Goal: Task Accomplishment & Management: Complete application form

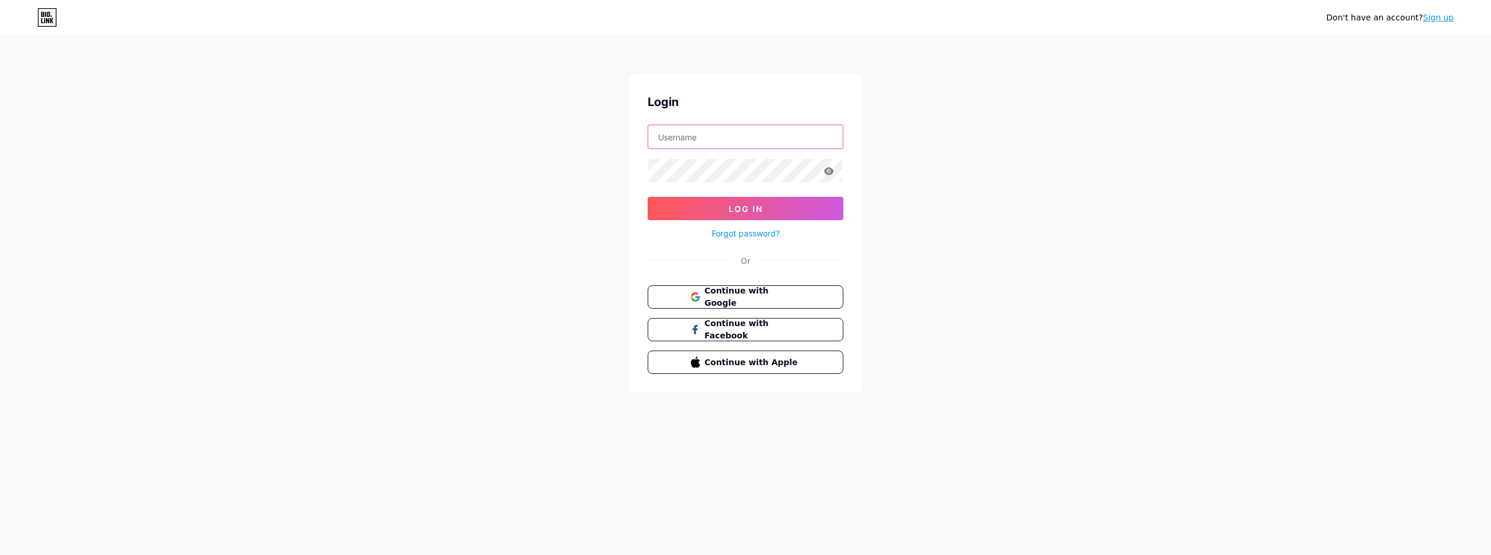
click at [718, 139] on input "text" at bounding box center [745, 136] width 195 height 23
type input "[DOMAIN_NAME][EMAIL_ADDRESS][DOMAIN_NAME]"
click at [748, 213] on span "Log In" at bounding box center [746, 209] width 34 height 10
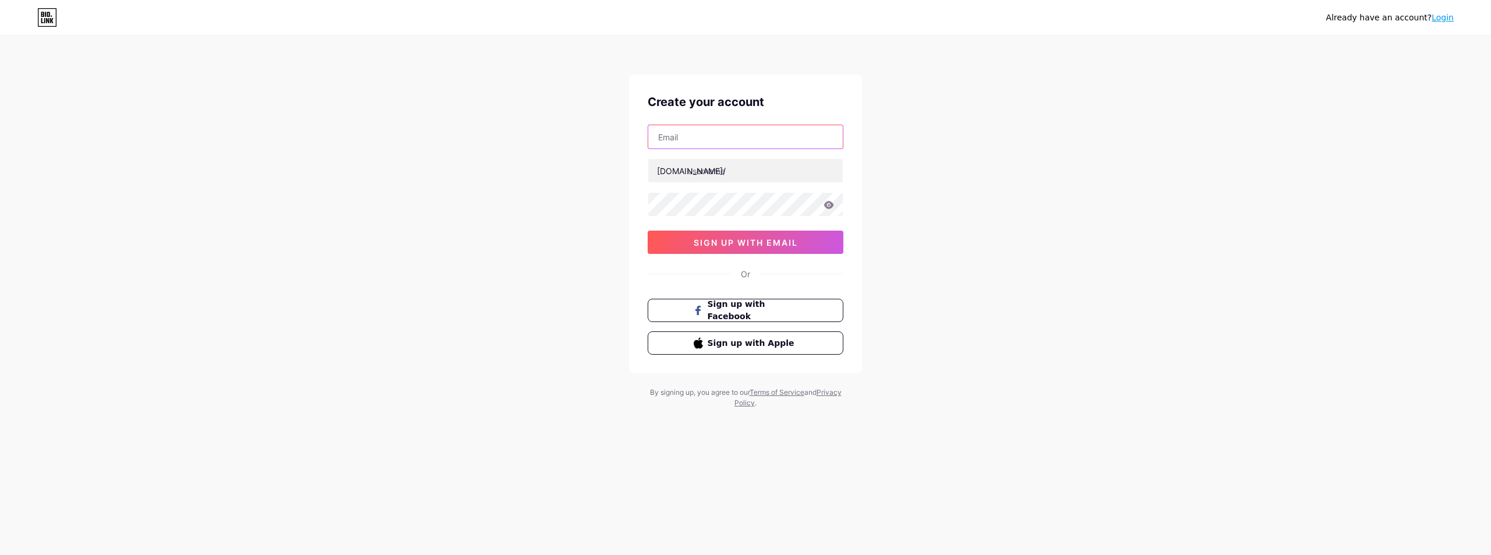
click at [680, 142] on input "text" at bounding box center [745, 136] width 195 height 23
type input "[DOMAIN_NAME][EMAIL_ADDRESS][DOMAIN_NAME]"
click at [723, 176] on input "text" at bounding box center [745, 170] width 195 height 23
type input "cespedescorp"
click at [769, 145] on input "[DOMAIN_NAME][EMAIL_ADDRESS][DOMAIN_NAME]" at bounding box center [745, 136] width 195 height 23
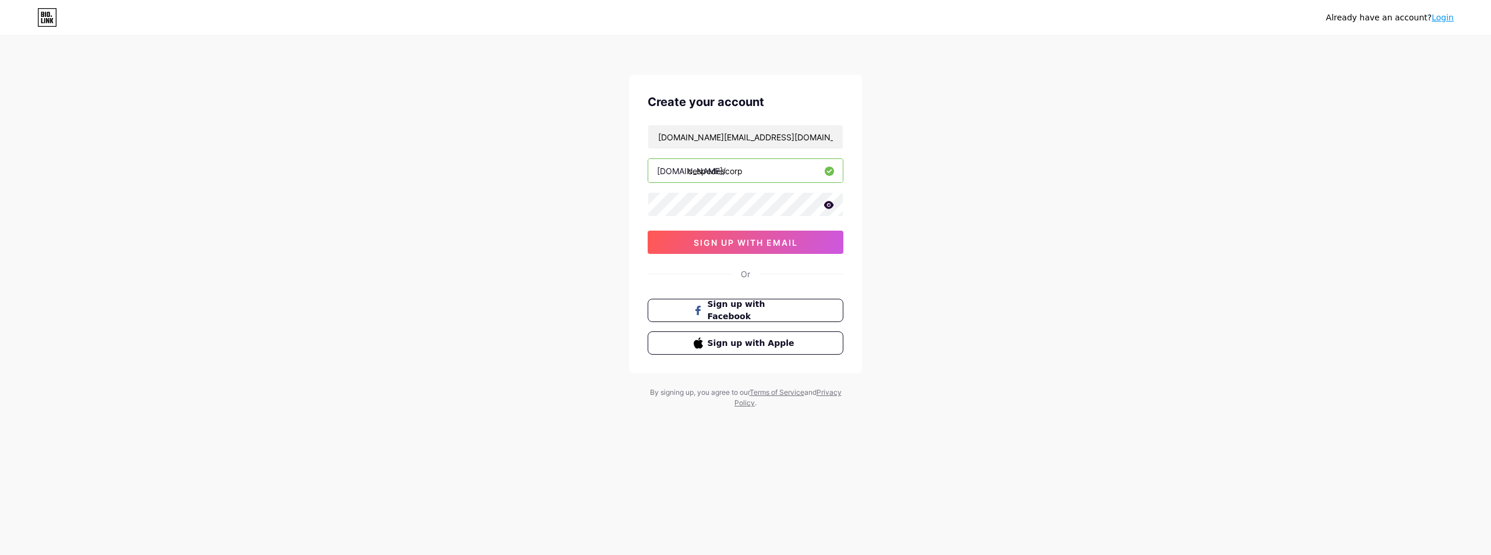
drag, startPoint x: 724, startPoint y: 173, endPoint x: 689, endPoint y: 172, distance: 35.0
click at [689, 172] on input "cespedescorp" at bounding box center [745, 170] width 195 height 23
click at [718, 247] on span "sign up with email" at bounding box center [746, 243] width 104 height 10
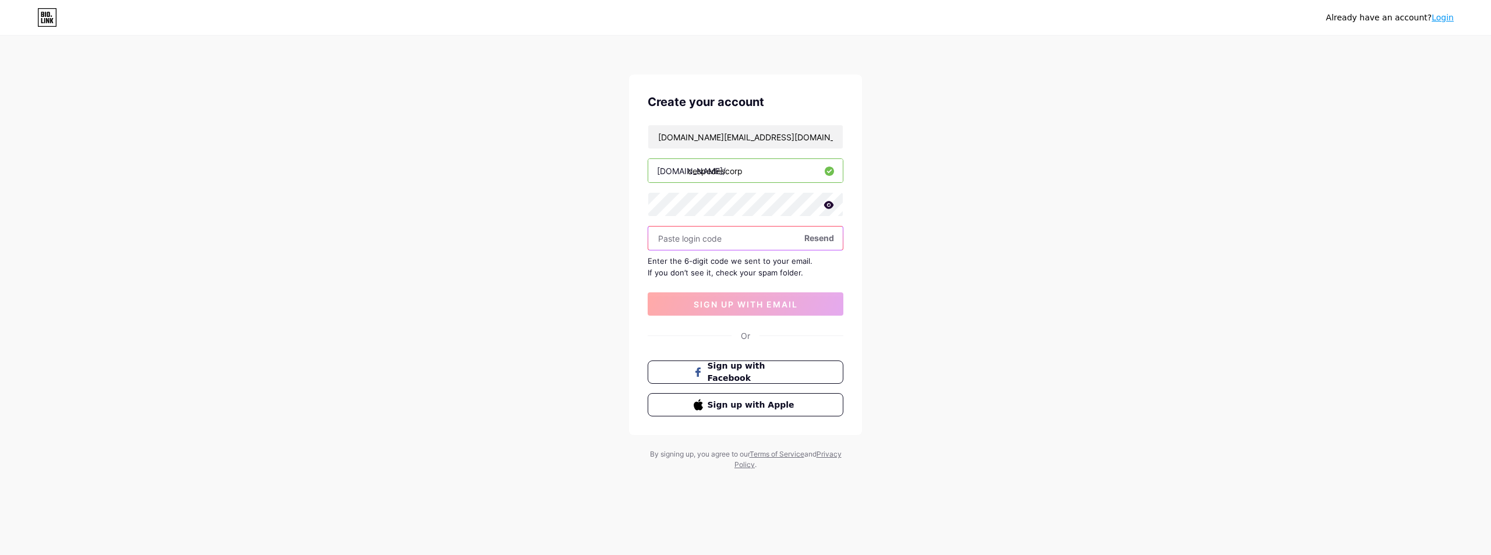
paste input "258979"
type input "258979"
click at [774, 308] on span "sign up with email" at bounding box center [746, 304] width 104 height 10
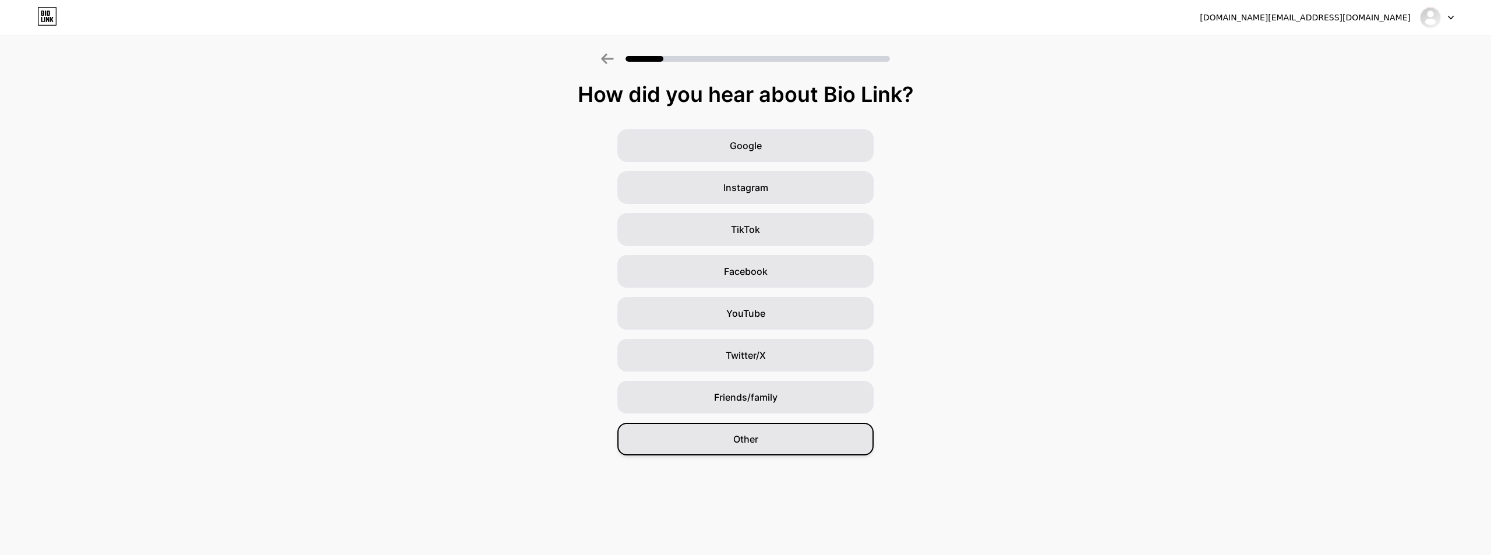
click at [766, 436] on div "Other" at bounding box center [745, 439] width 256 height 33
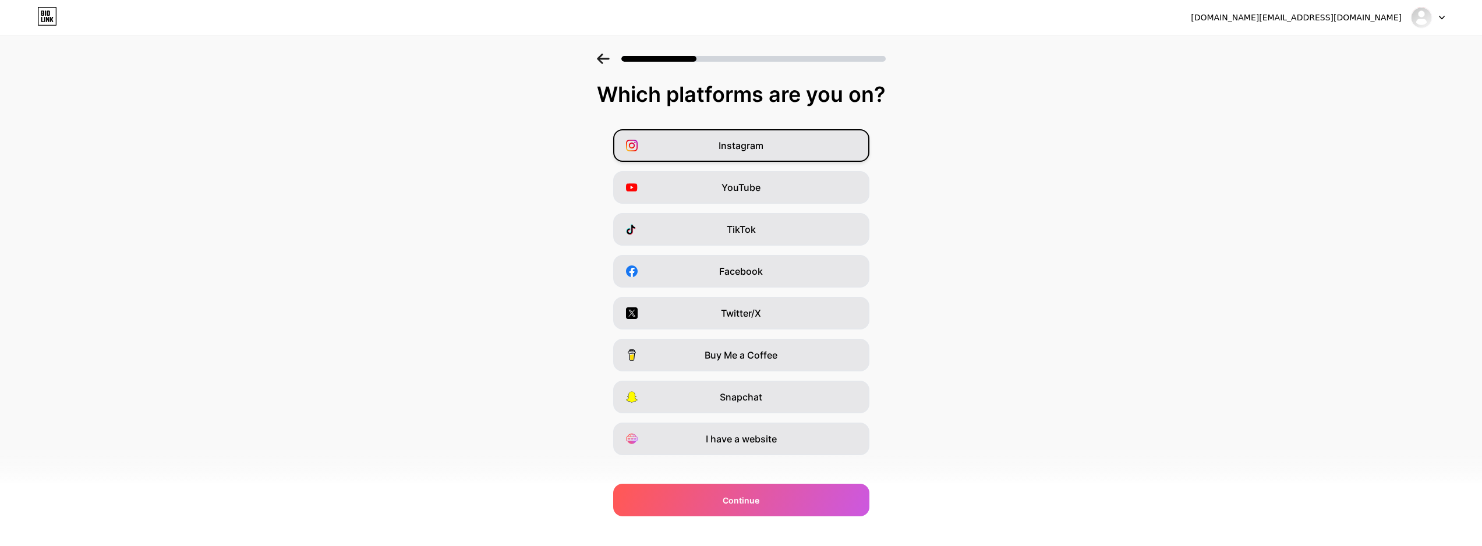
click at [705, 141] on div "Instagram" at bounding box center [741, 145] width 256 height 33
click at [762, 234] on div "TikTok" at bounding box center [741, 229] width 256 height 33
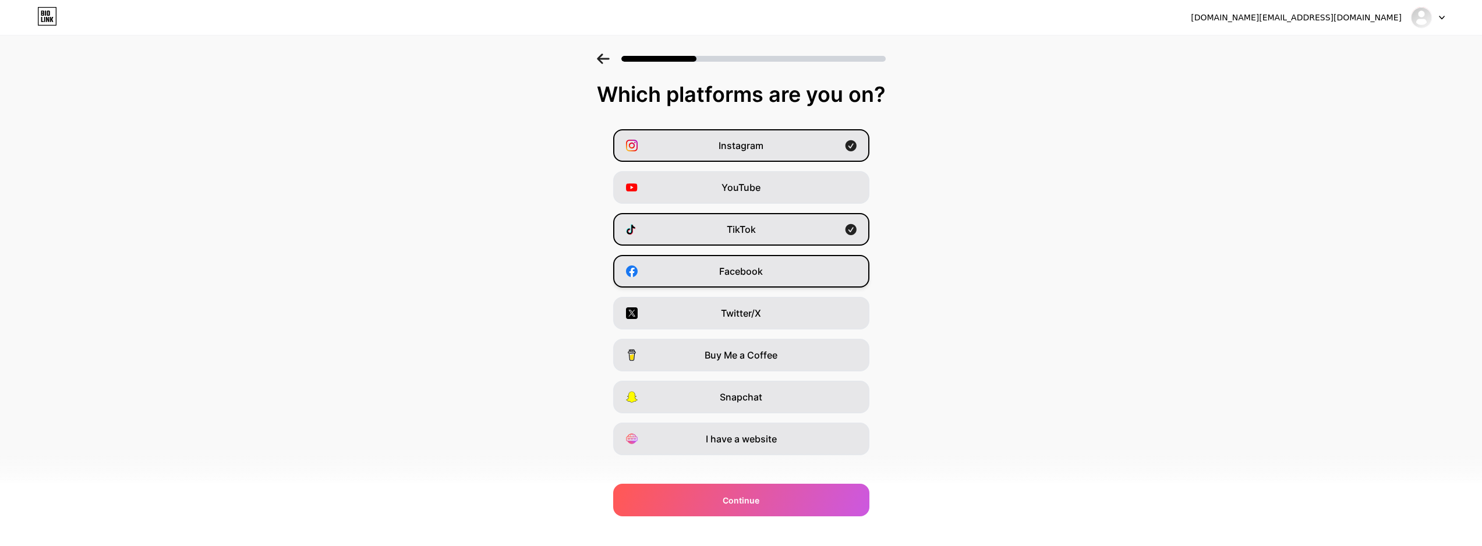
click at [763, 270] on span "Facebook" at bounding box center [741, 271] width 44 height 14
click at [771, 448] on div "I have a website" at bounding box center [741, 439] width 256 height 33
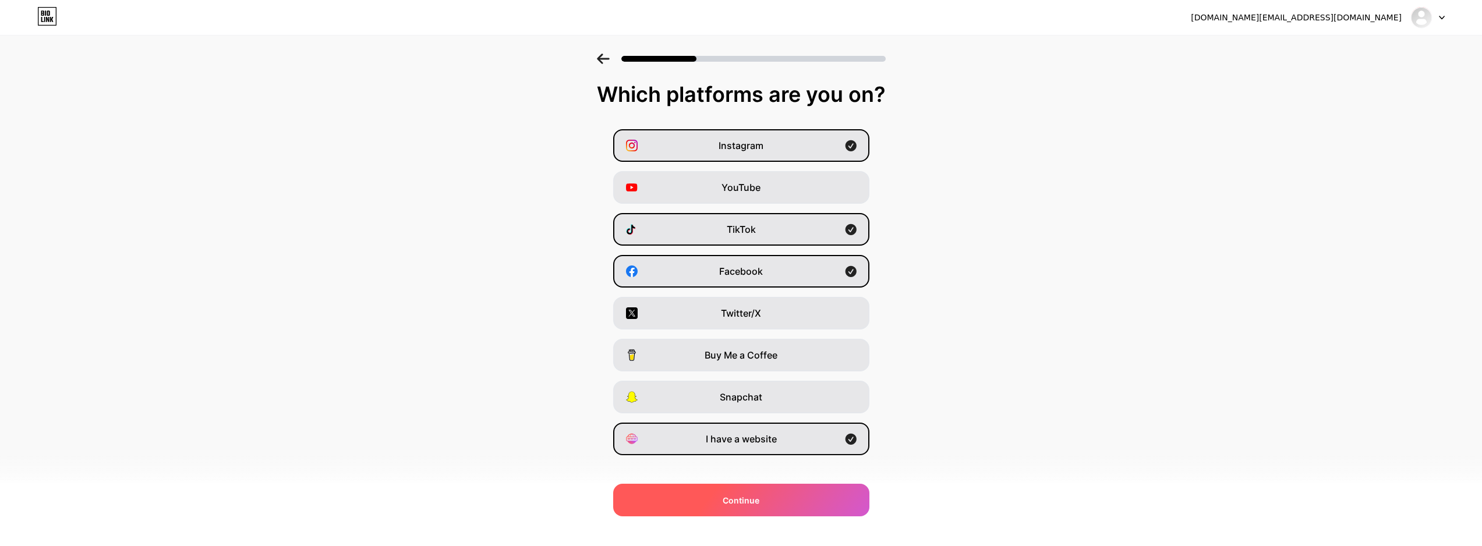
click at [759, 500] on span "Continue" at bounding box center [741, 500] width 37 height 12
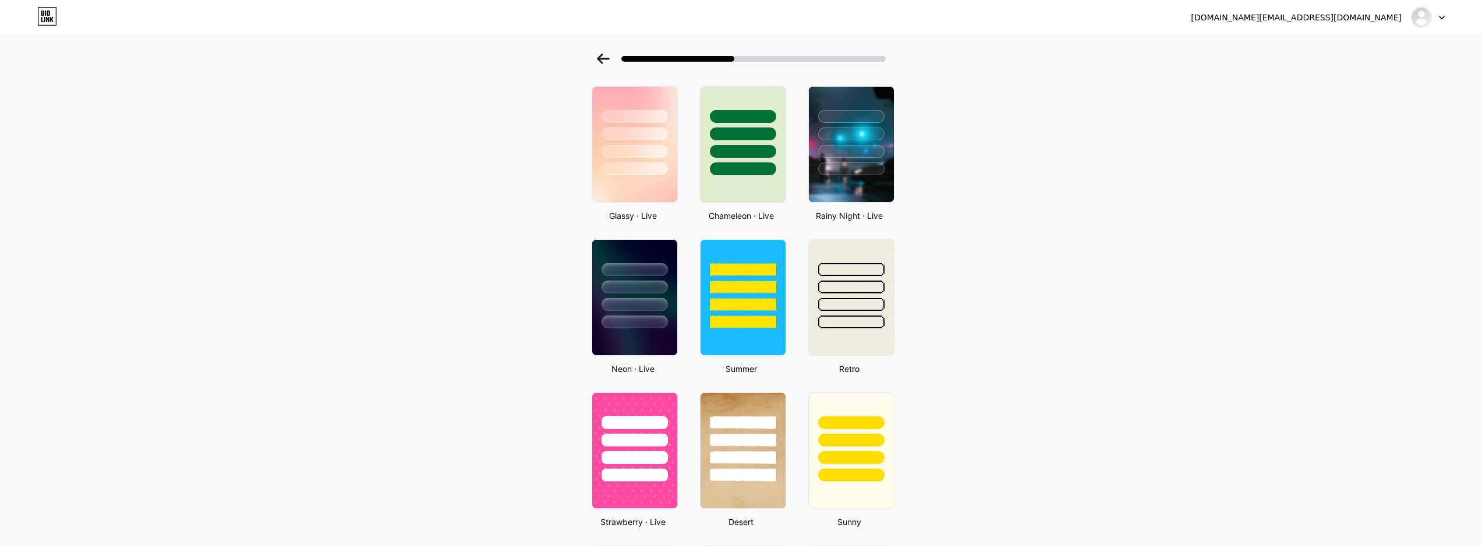
scroll to position [317, 0]
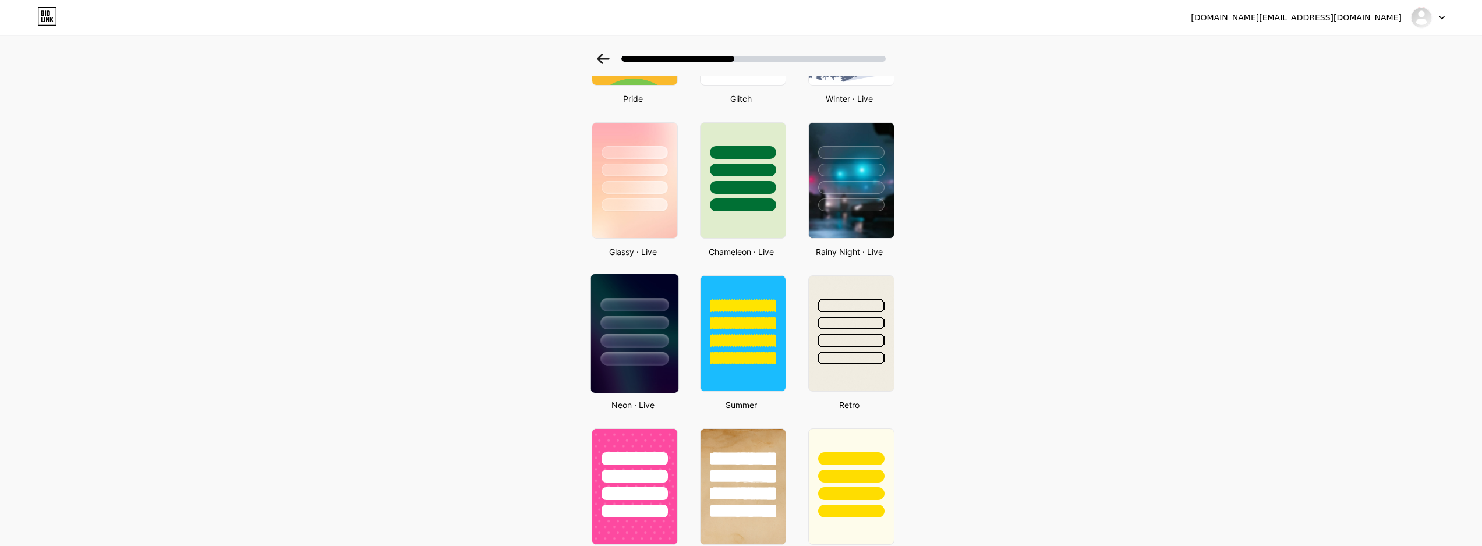
click at [650, 327] on div at bounding box center [634, 322] width 68 height 13
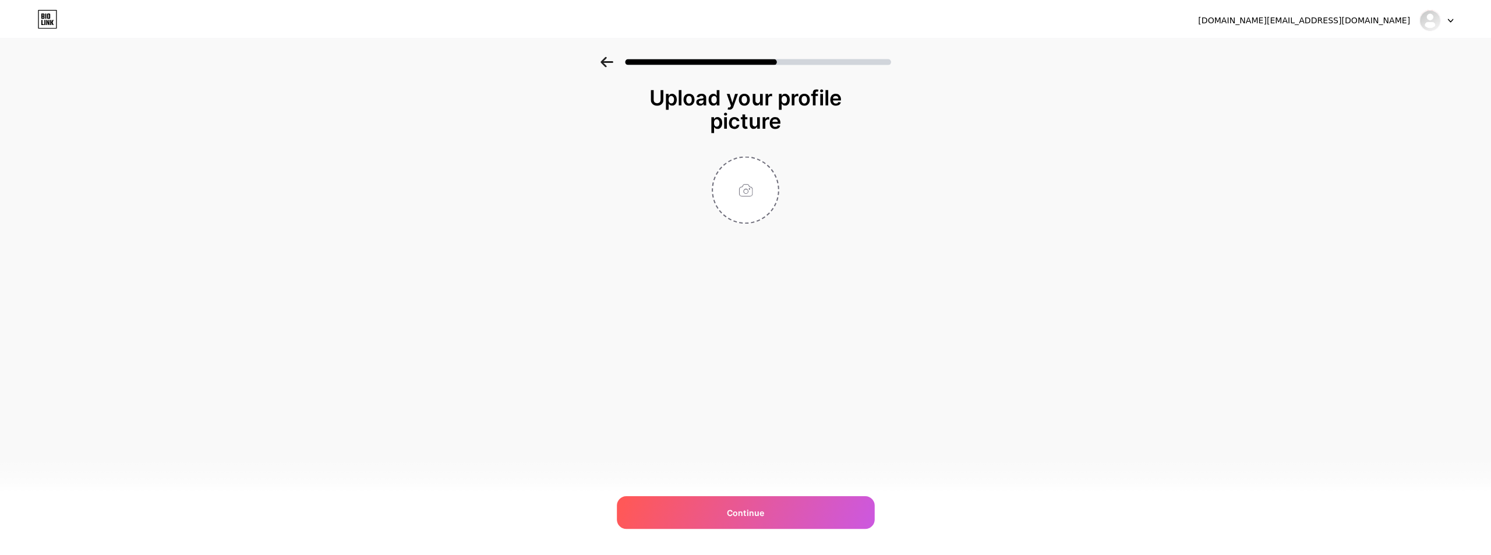
scroll to position [0, 0]
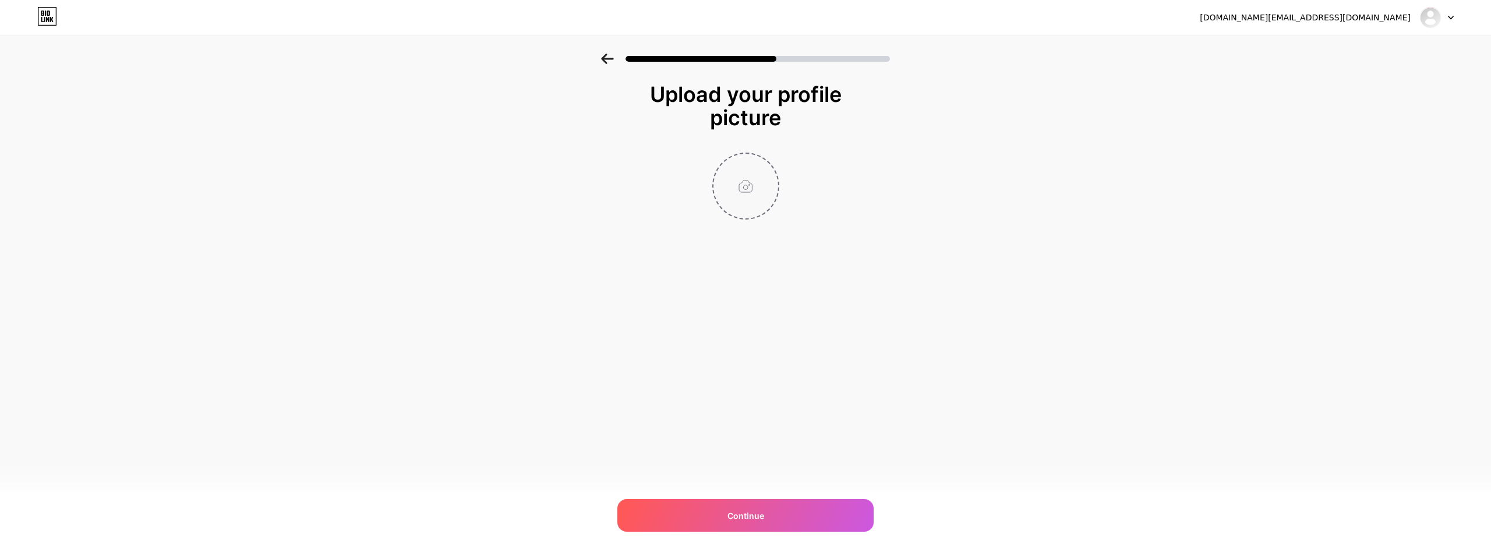
click at [752, 190] on input "file" at bounding box center [745, 186] width 65 height 65
type input "C:\fakepath\[PERSON_NAME] CORP.png"
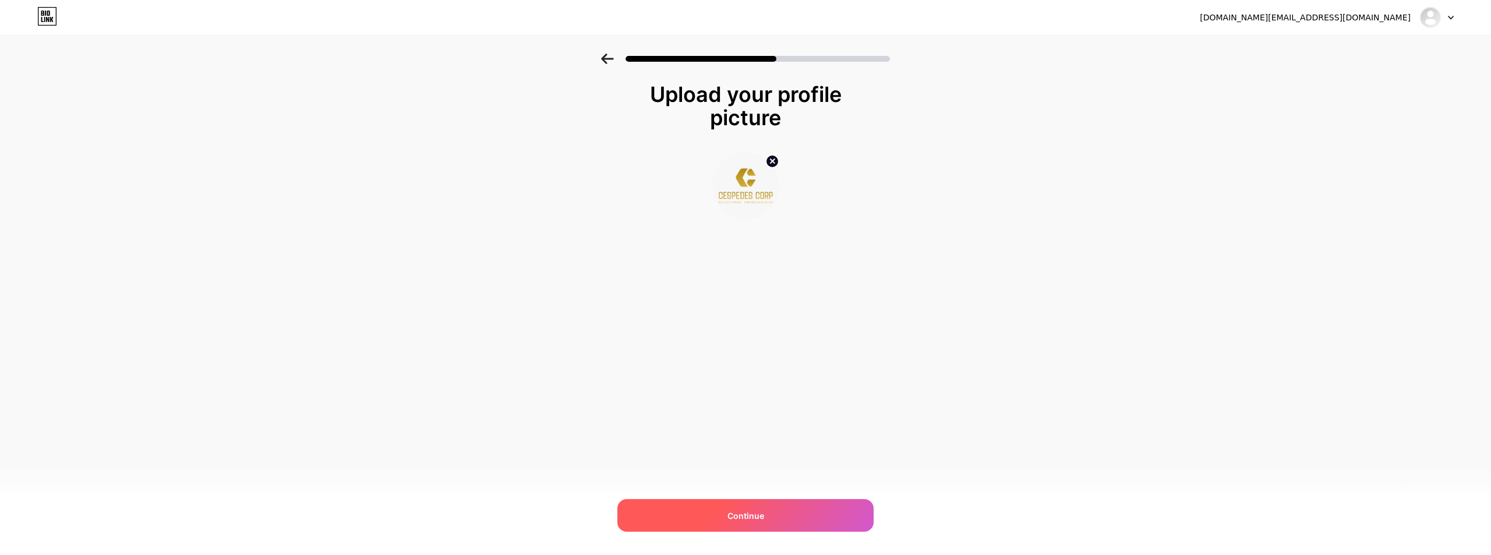
click at [756, 508] on div "Continue" at bounding box center [745, 515] width 256 height 33
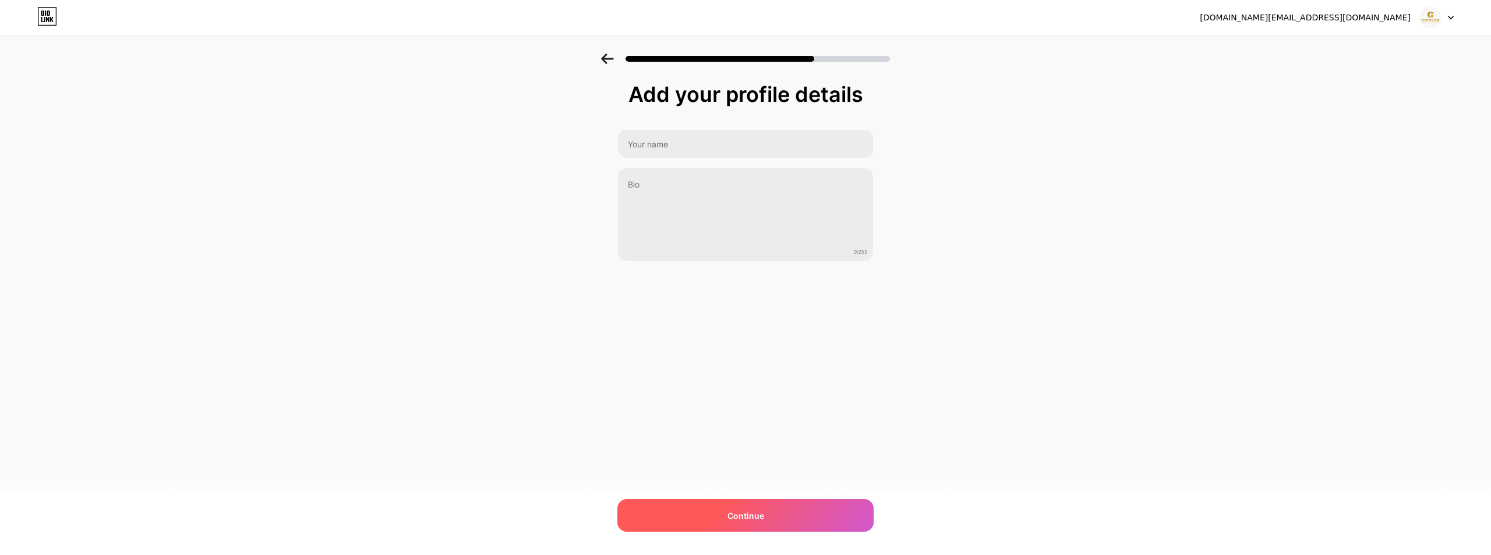
click at [790, 505] on div "Continue" at bounding box center [745, 515] width 256 height 33
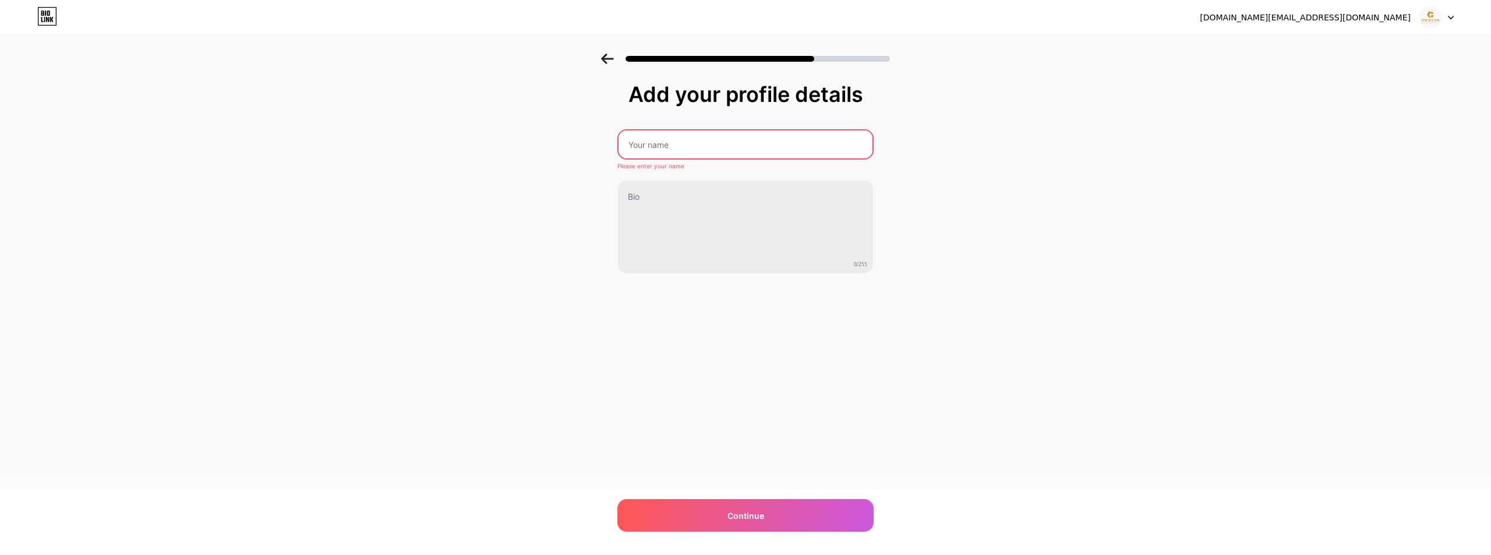
click at [665, 146] on input "text" at bounding box center [746, 144] width 254 height 28
drag, startPoint x: 719, startPoint y: 136, endPoint x: 465, endPoint y: 128, distance: 254.1
click at [465, 128] on div "Add your profile details [PERSON_NAME] CORP 0/255 Continue Error" at bounding box center [745, 187] width 1491 height 266
paste input "| Soluciones Empresariales"
type input "[PERSON_NAME] CORP | Soluciones Empresariales"
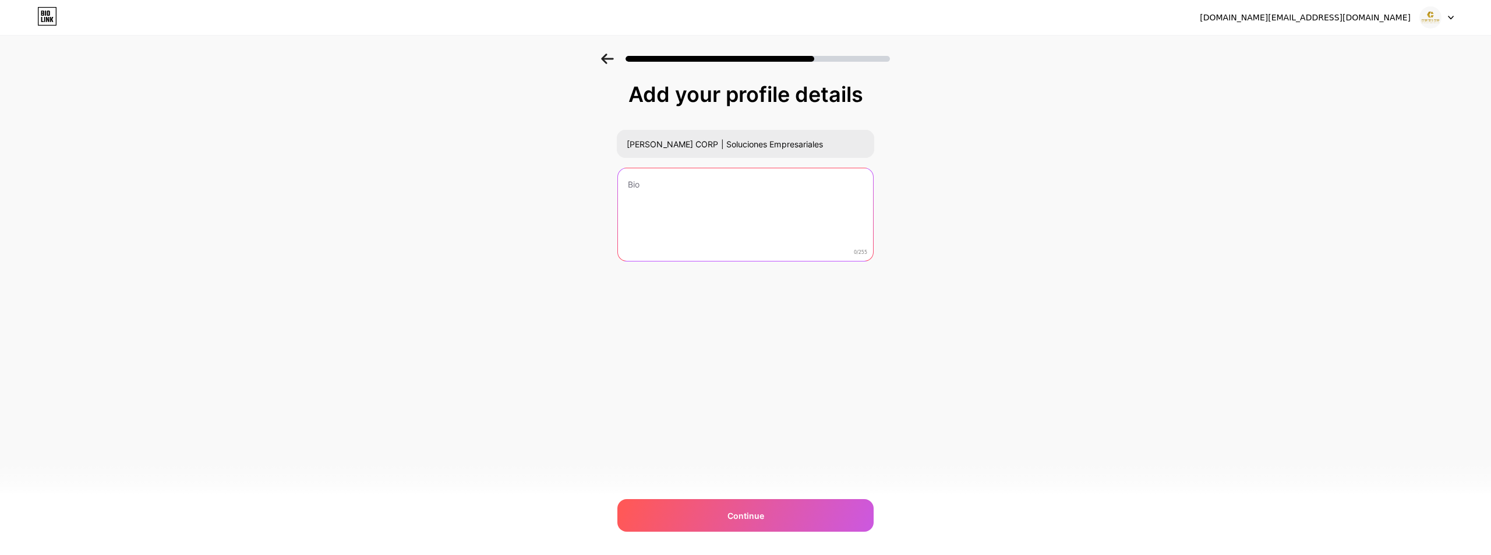
click at [690, 212] on textarea at bounding box center [745, 215] width 255 height 94
paste textarea "Asesoría Contable | Asesoría Tributaria | Asesoría Legal | Outsourcing Contable…"
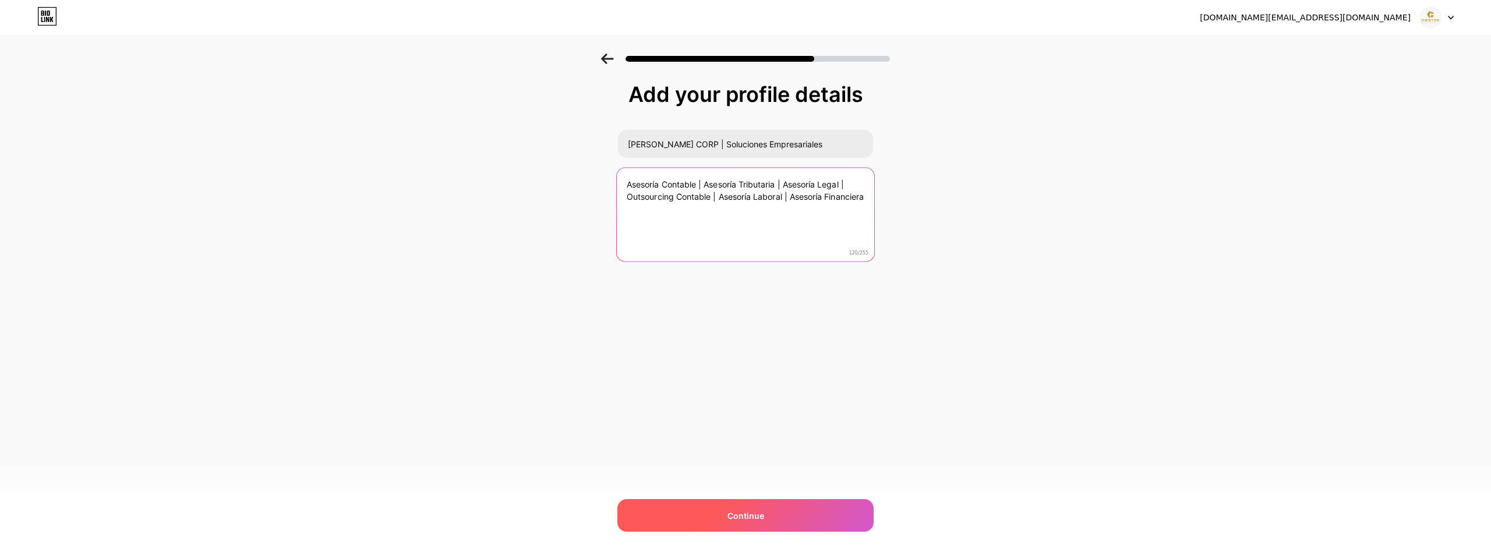
type textarea "Asesoría Contable | Asesoría Tributaria | Asesoría Legal | Outsourcing Contable…"
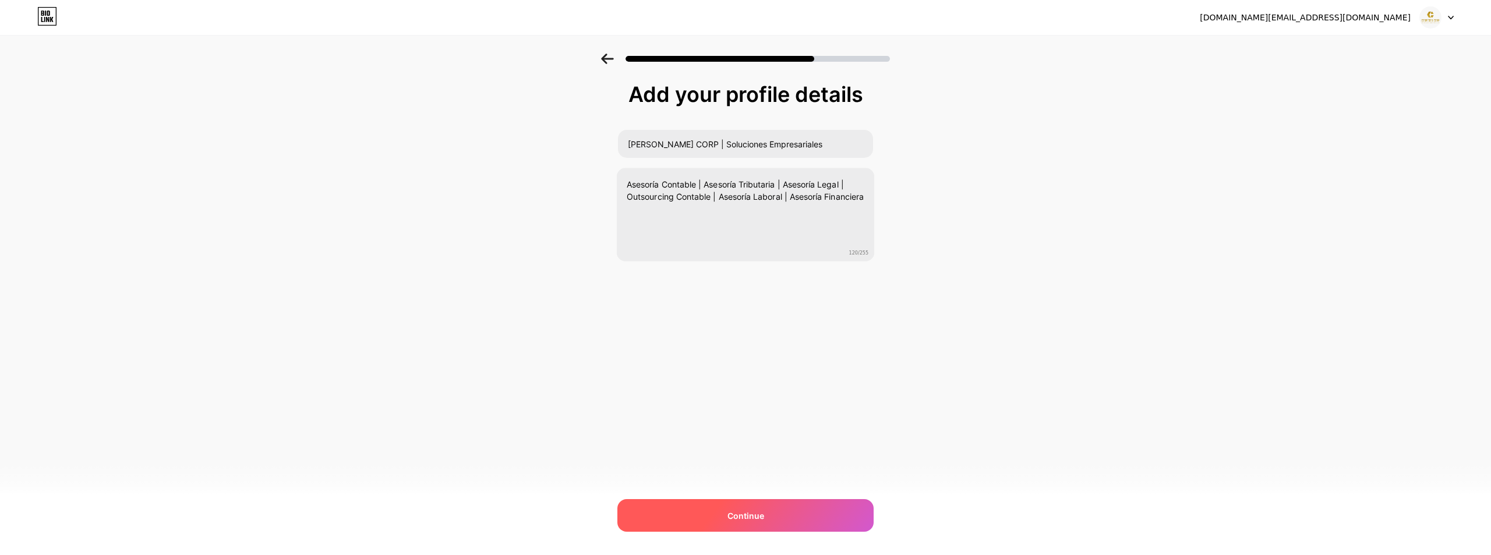
click at [765, 517] on div "Continue" at bounding box center [745, 515] width 256 height 33
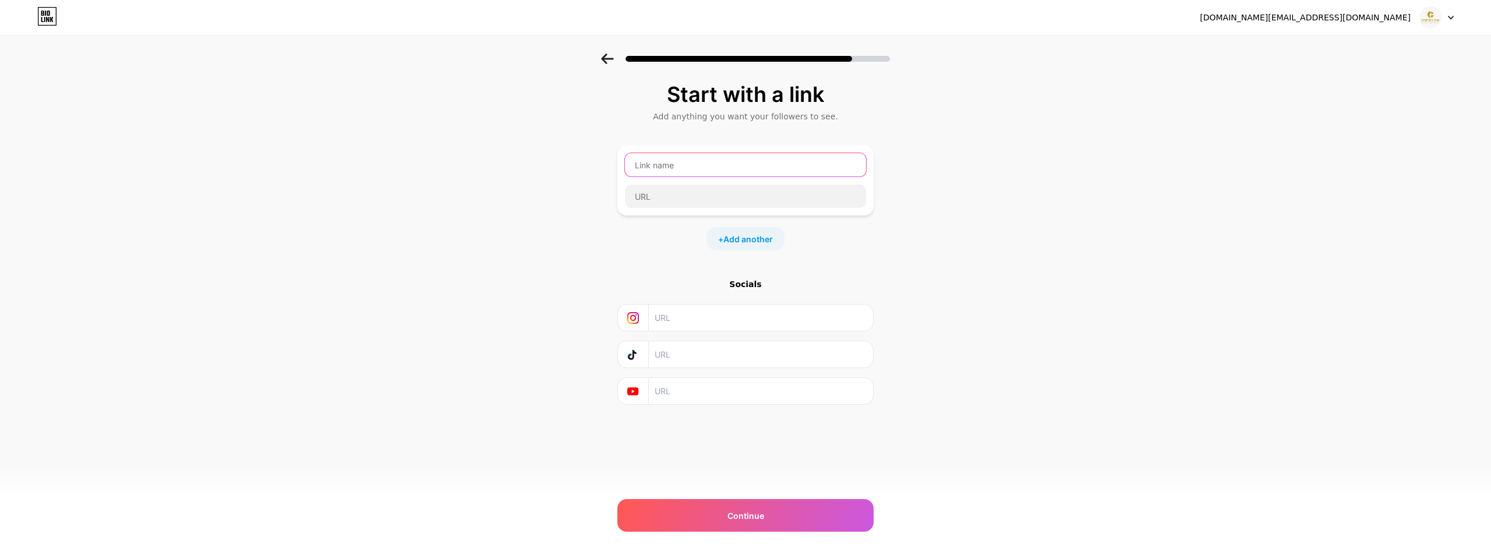
click at [684, 166] on input "text" at bounding box center [745, 164] width 241 height 23
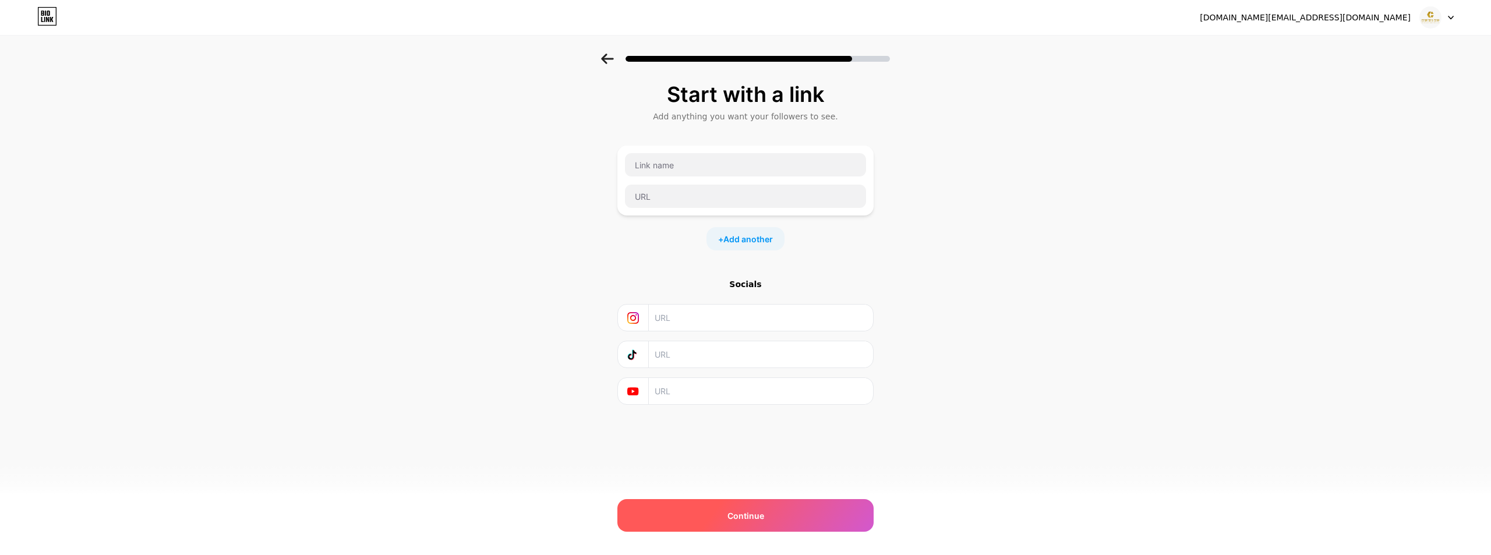
click at [737, 524] on div "Continue" at bounding box center [745, 515] width 256 height 33
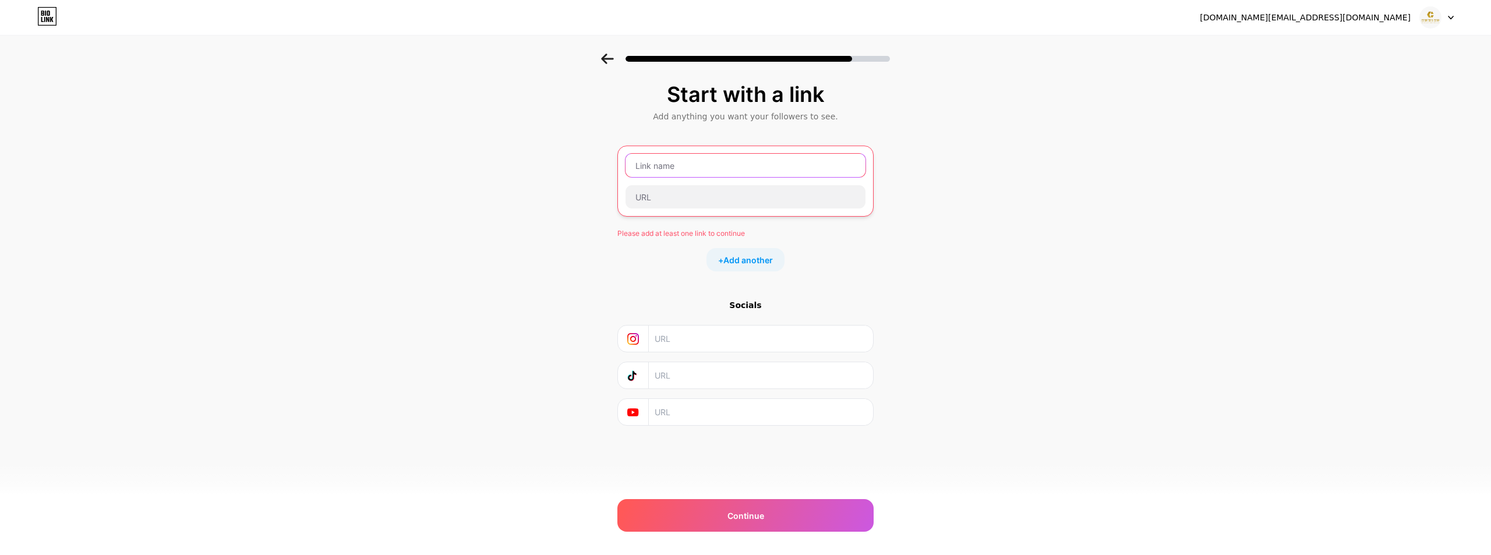
click at [667, 161] on input "text" at bounding box center [746, 165] width 240 height 23
drag, startPoint x: 218, startPoint y: 184, endPoint x: 419, endPoint y: 101, distance: 217.8
click at [218, 184] on div "Start with a link Add anything you want your followers to see. Please add at le…" at bounding box center [745, 269] width 1491 height 430
click at [730, 172] on input "text" at bounding box center [746, 165] width 240 height 23
click at [698, 206] on input "text" at bounding box center [746, 196] width 240 height 23
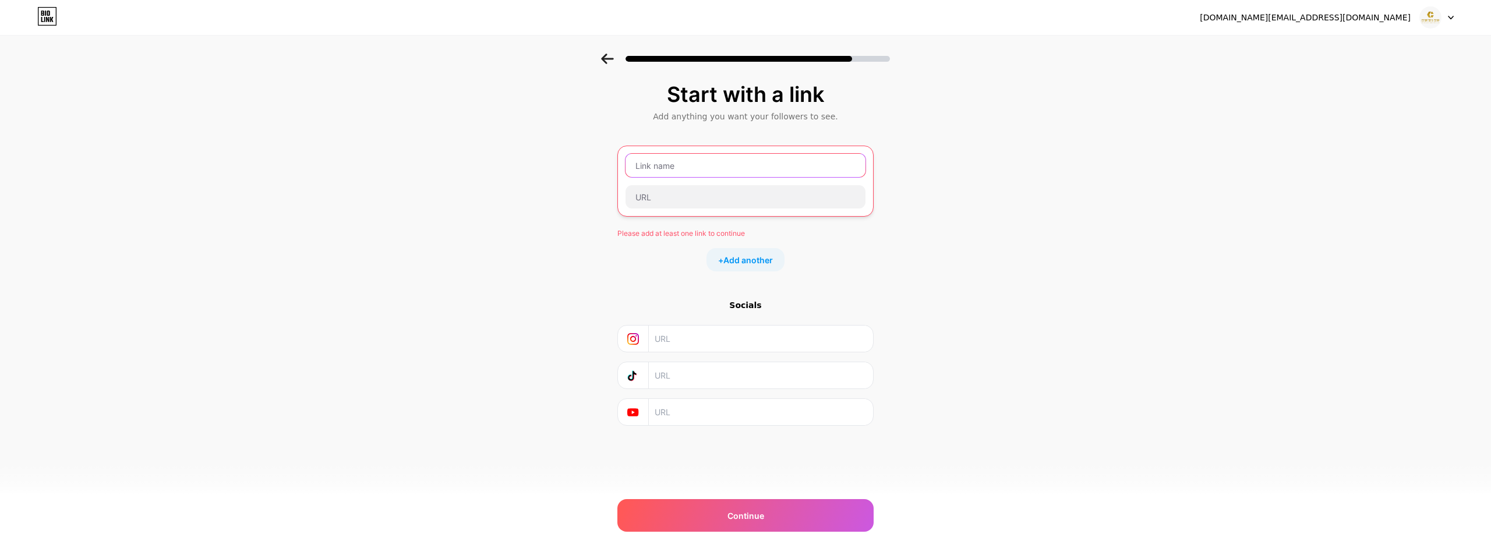
drag, startPoint x: 687, startPoint y: 165, endPoint x: 672, endPoint y: 161, distance: 16.2
click at [687, 165] on input "text" at bounding box center [746, 165] width 240 height 23
paste input "[URL][DOMAIN_NAME]"
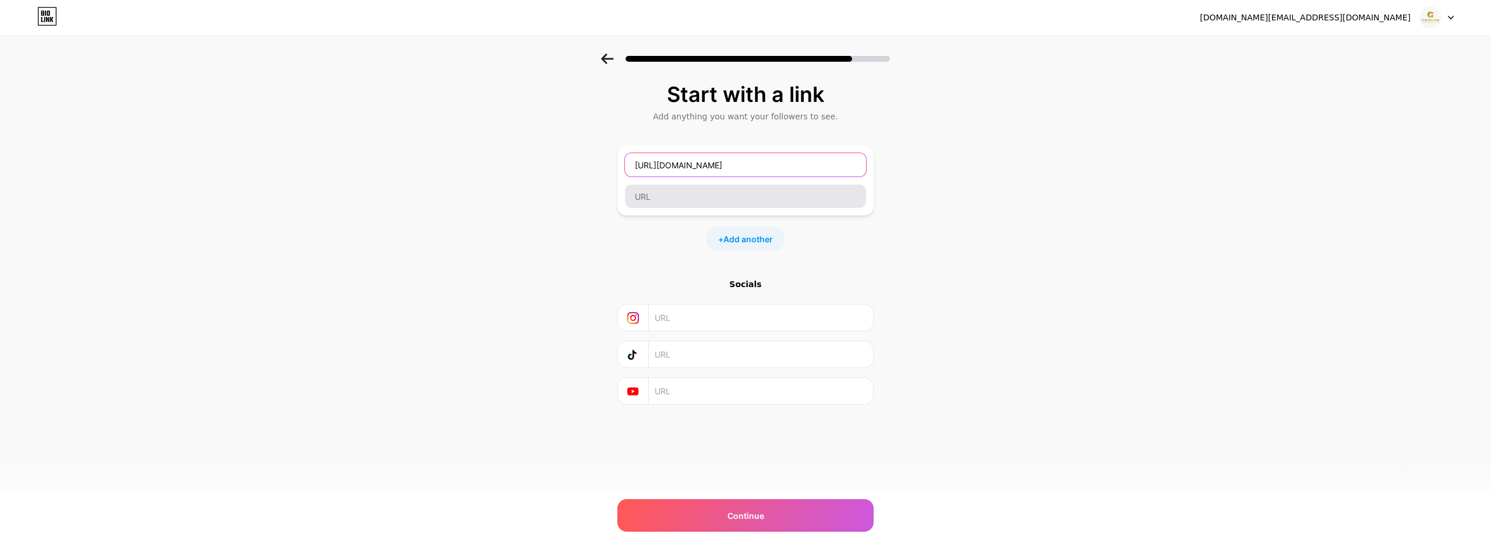
type input "[URL][DOMAIN_NAME]"
click at [677, 192] on input "text" at bounding box center [745, 196] width 241 height 23
drag, startPoint x: 728, startPoint y: 161, endPoint x: 585, endPoint y: 168, distance: 143.4
click at [585, 168] on div "Start with a link Add anything you want your followers to see. [URL][DOMAIN_NAM…" at bounding box center [745, 258] width 1491 height 409
click at [682, 190] on input "text" at bounding box center [745, 196] width 241 height 23
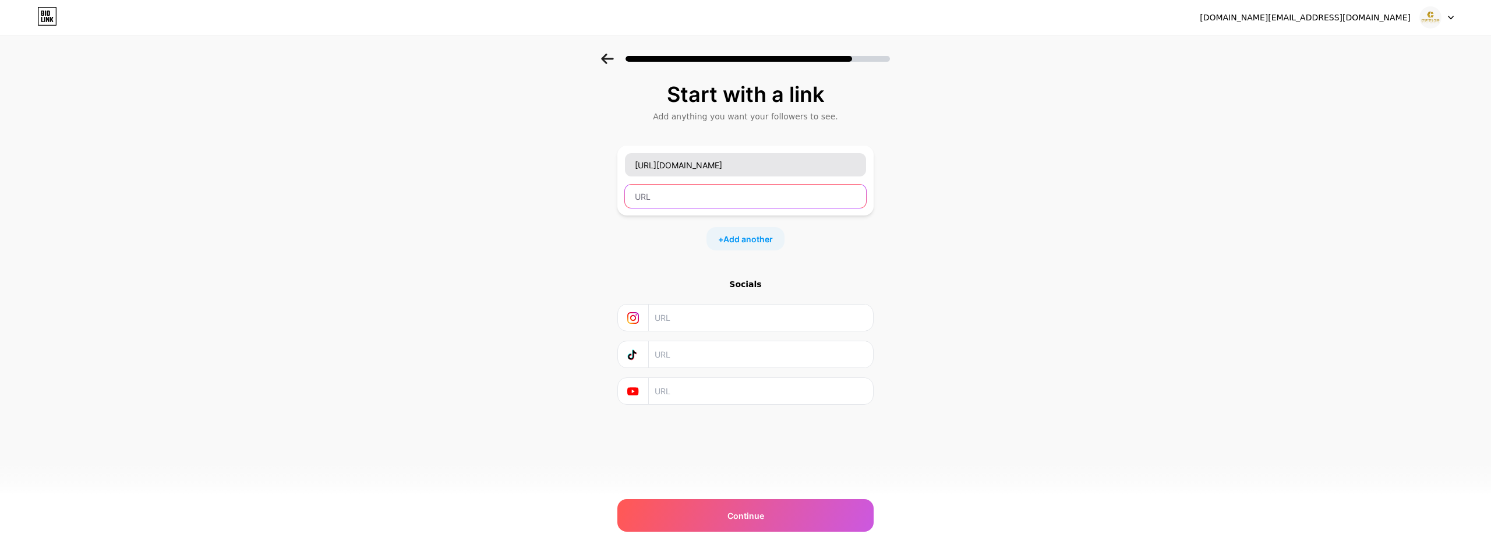
paste input "[URL][DOMAIN_NAME]"
type input "[URL][DOMAIN_NAME]"
drag, startPoint x: 733, startPoint y: 164, endPoint x: 494, endPoint y: 151, distance: 239.2
click at [494, 151] on div "Start with a link Add anything you want your followers to see. [URL][DOMAIN_NAM…" at bounding box center [745, 258] width 1491 height 409
click at [662, 161] on input "Whatsapp" at bounding box center [745, 164] width 241 height 23
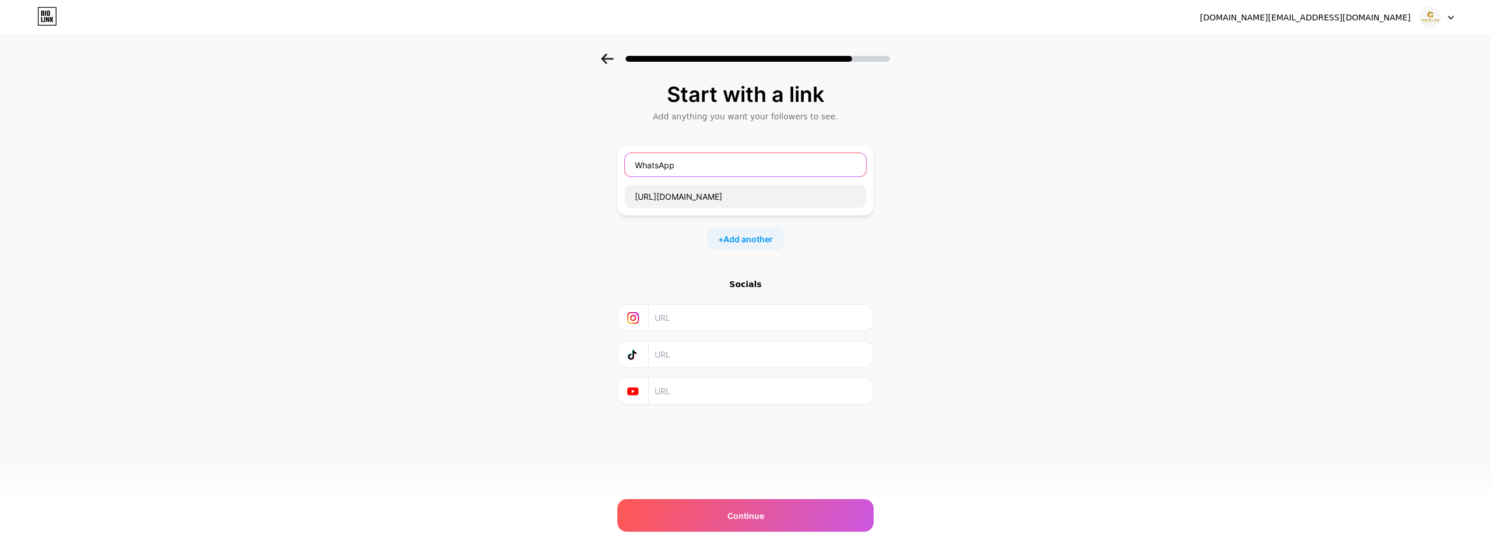
type input "WhatsApp"
click at [708, 314] on input "text" at bounding box center [760, 318] width 211 height 26
paste input "[URL][DOMAIN_NAME]"
type input "[URL][DOMAIN_NAME]"
click at [730, 354] on input "text" at bounding box center [760, 354] width 211 height 26
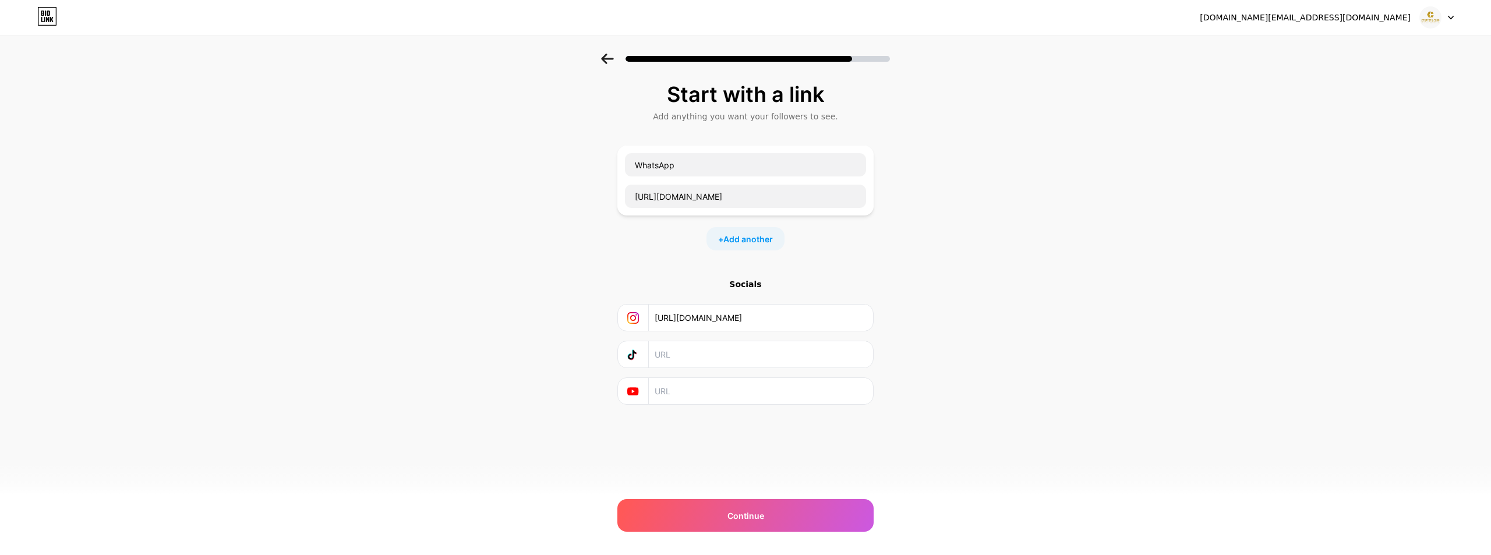
paste input "[URL][DOMAIN_NAME]"
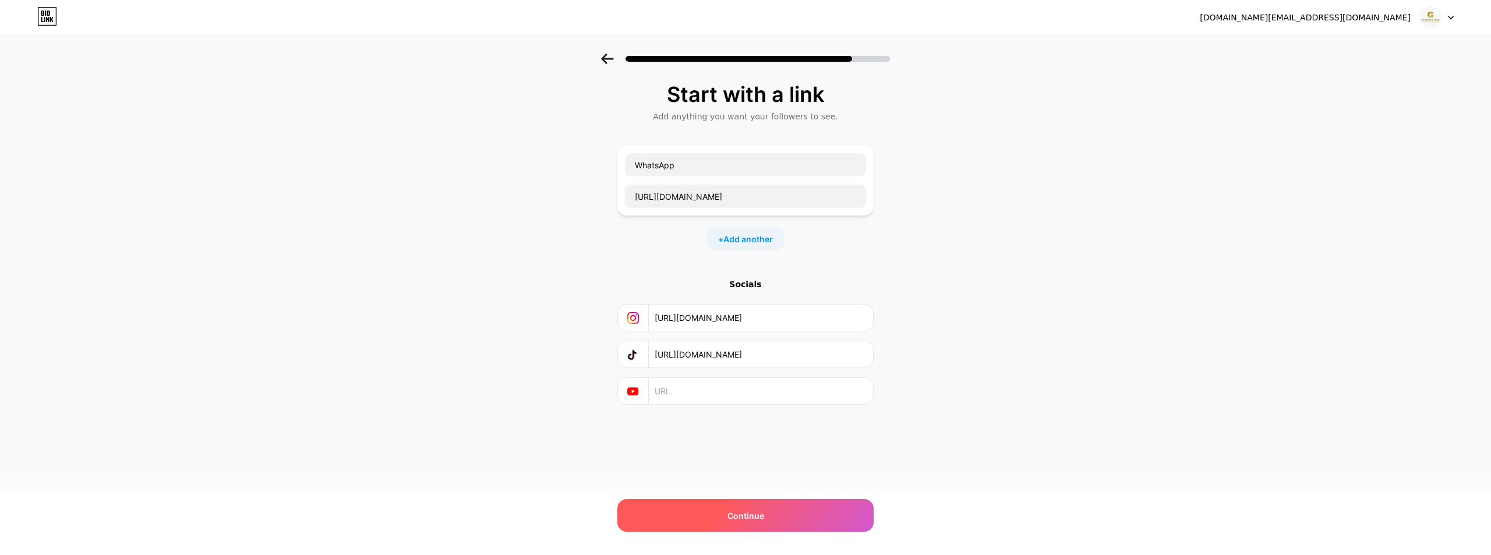
type input "[URL][DOMAIN_NAME]"
click at [740, 516] on span "Continue" at bounding box center [745, 516] width 37 height 12
click at [773, 508] on div "Continue" at bounding box center [745, 515] width 256 height 33
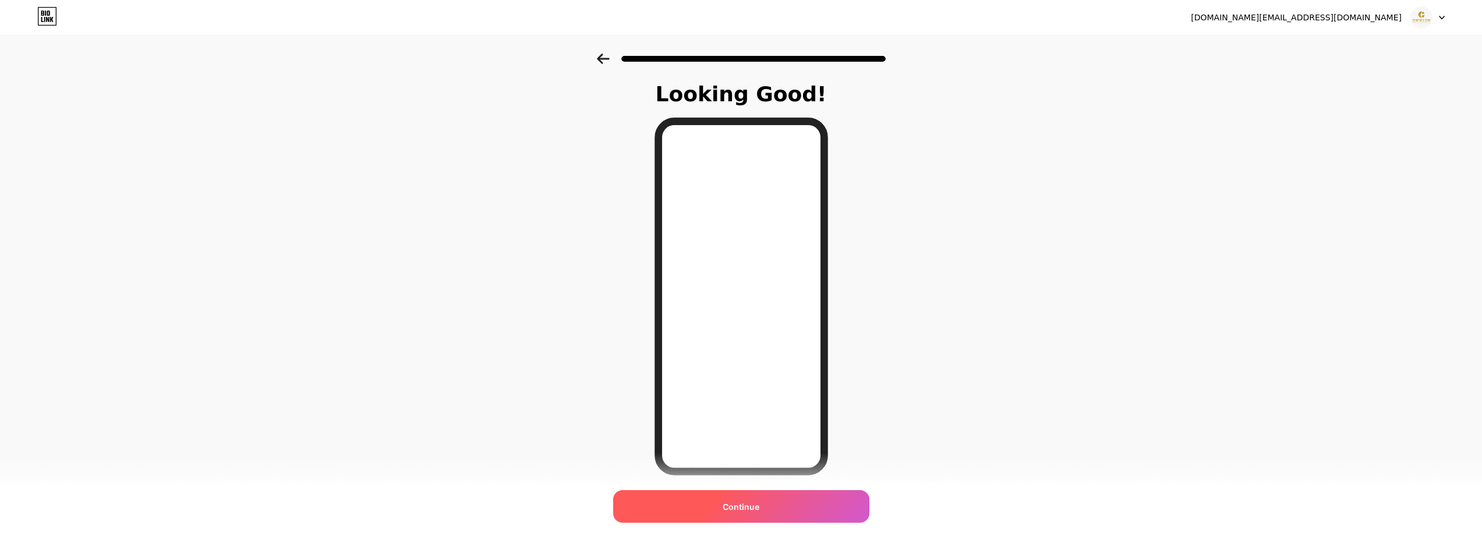
click at [773, 507] on div "Continue" at bounding box center [741, 506] width 256 height 33
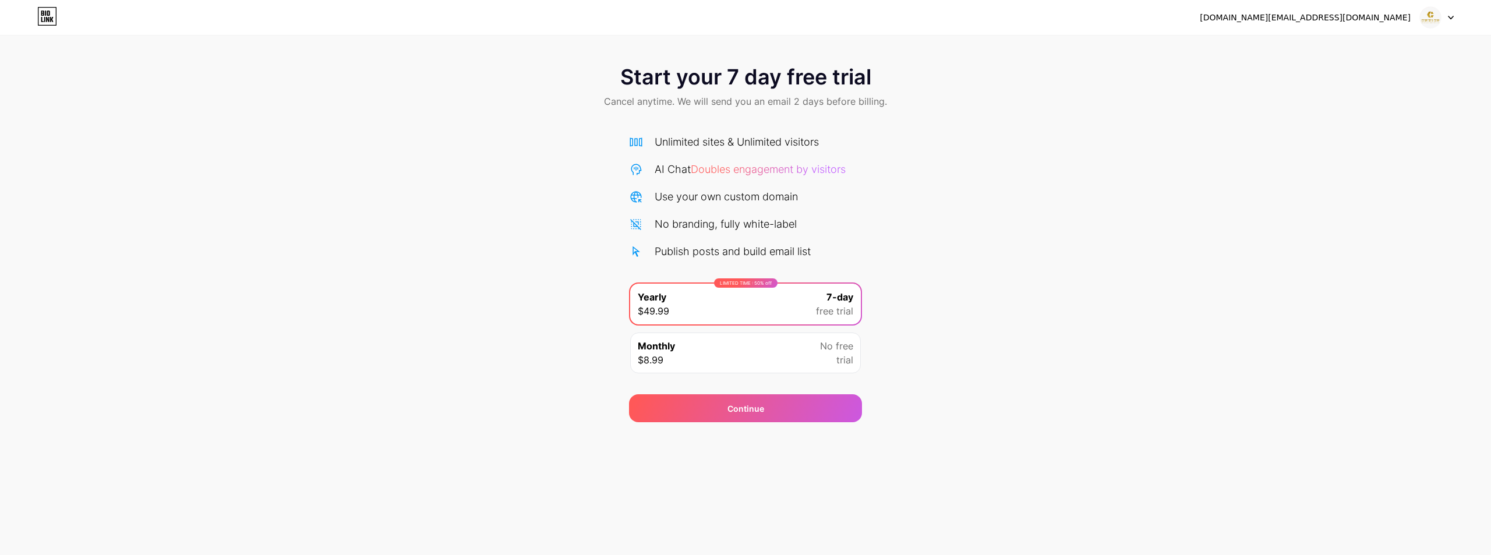
click at [757, 354] on div "Monthly $8.99 No free trial" at bounding box center [745, 353] width 231 height 41
click at [794, 287] on div "LIMITED TIME : 50% off Yearly $49.99 7-day free trial" at bounding box center [745, 304] width 231 height 41
click at [814, 369] on div "Monthly $8.99 No free trial" at bounding box center [745, 353] width 231 height 41
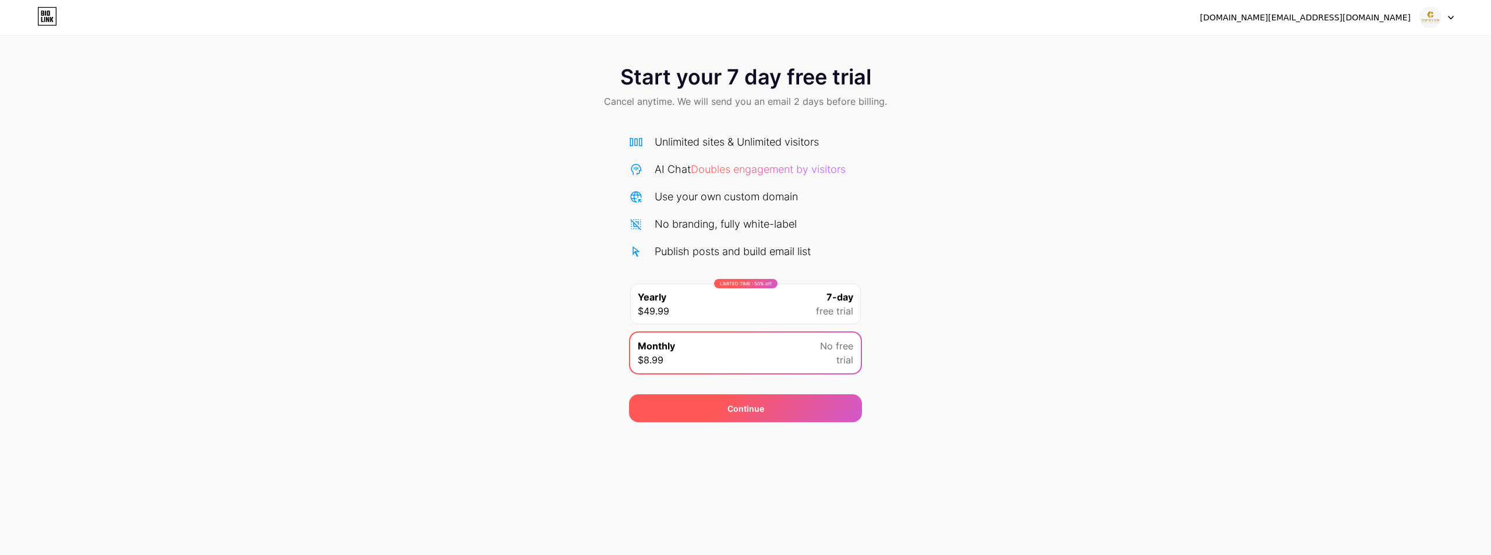
click at [734, 405] on div "Continue" at bounding box center [745, 408] width 37 height 12
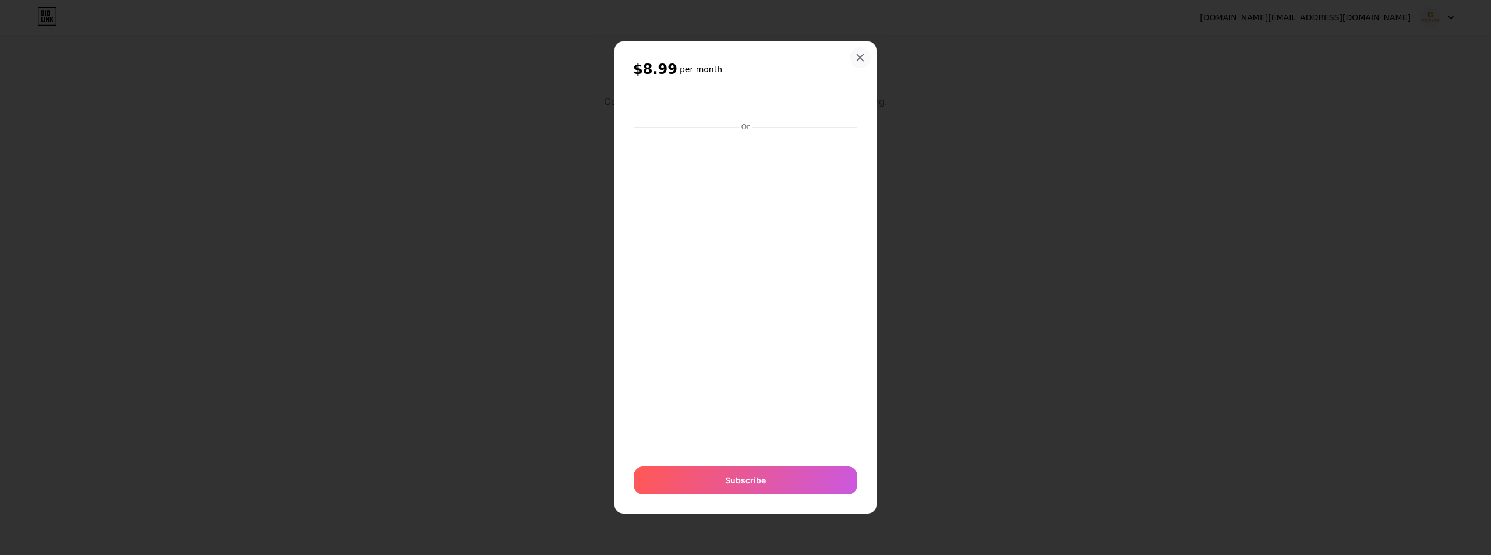
click at [858, 59] on icon at bounding box center [860, 58] width 6 height 6
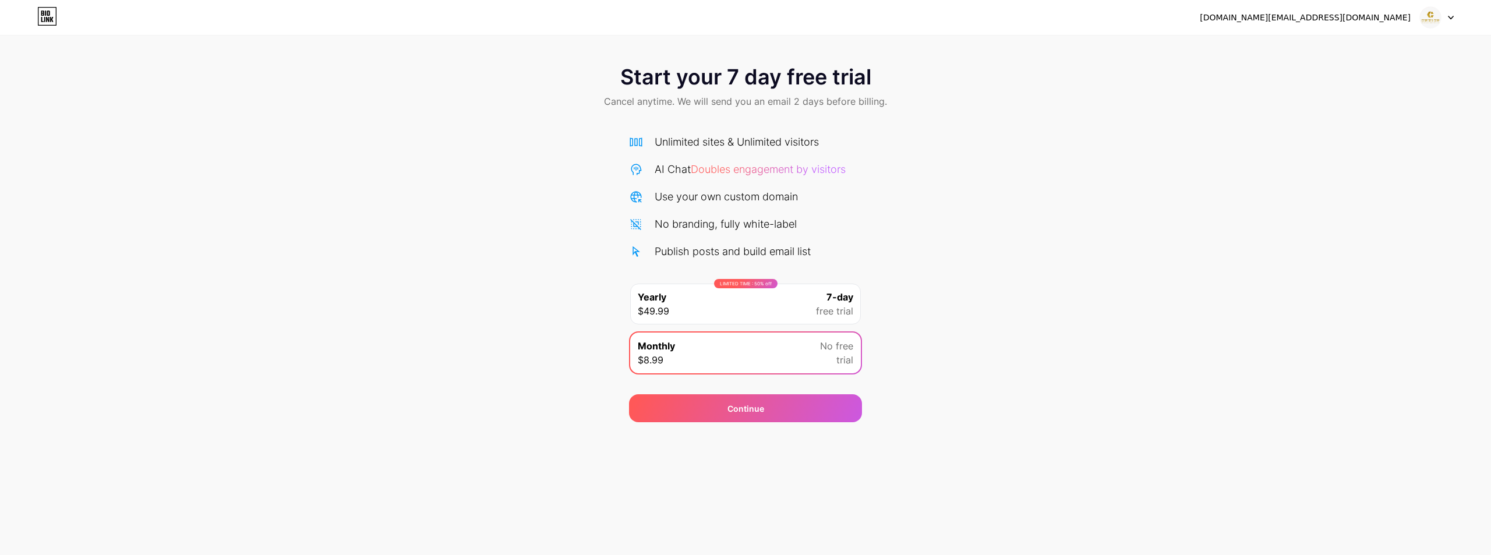
click at [53, 24] on icon at bounding box center [47, 16] width 20 height 19
click at [1449, 20] on div at bounding box center [1437, 17] width 34 height 21
click at [1355, 17] on div "[DOMAIN_NAME][EMAIL_ADDRESS][DOMAIN_NAME]" at bounding box center [1305, 18] width 211 height 12
click at [1421, 11] on img at bounding box center [1430, 17] width 22 height 22
click at [1455, 24] on div "acespedes.com@gmail.com Logout" at bounding box center [745, 17] width 1491 height 21
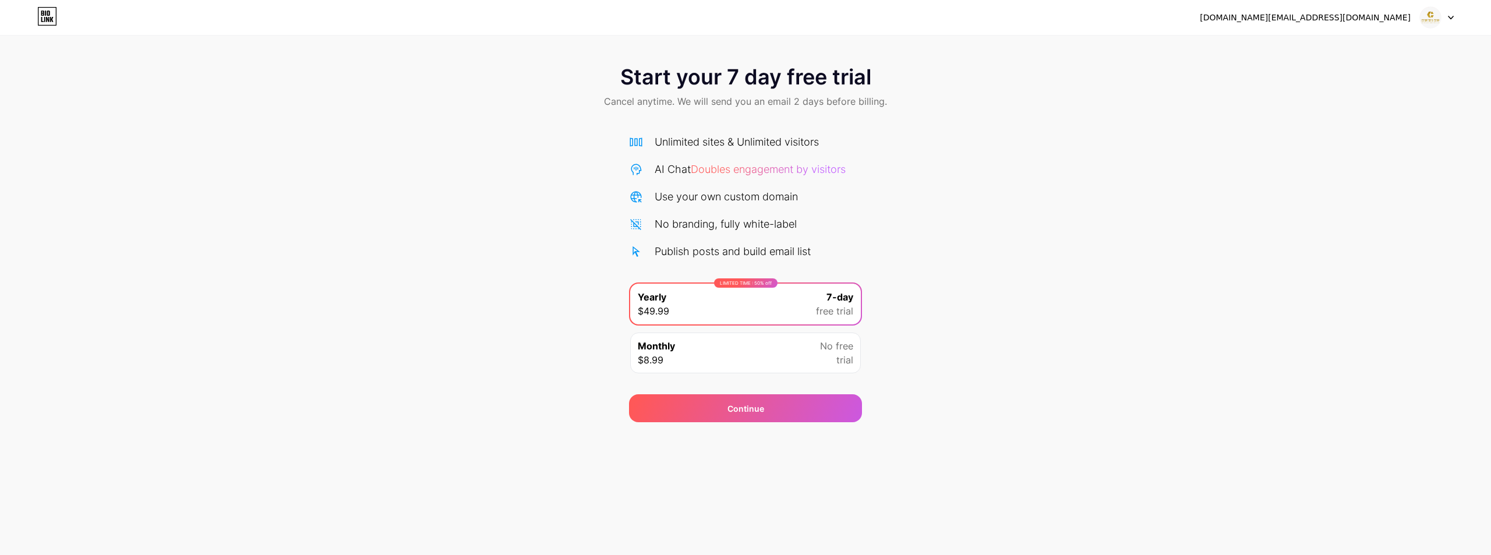
click at [1447, 17] on div at bounding box center [1437, 17] width 34 height 21
click at [1374, 50] on li "Logout" at bounding box center [1381, 47] width 144 height 31
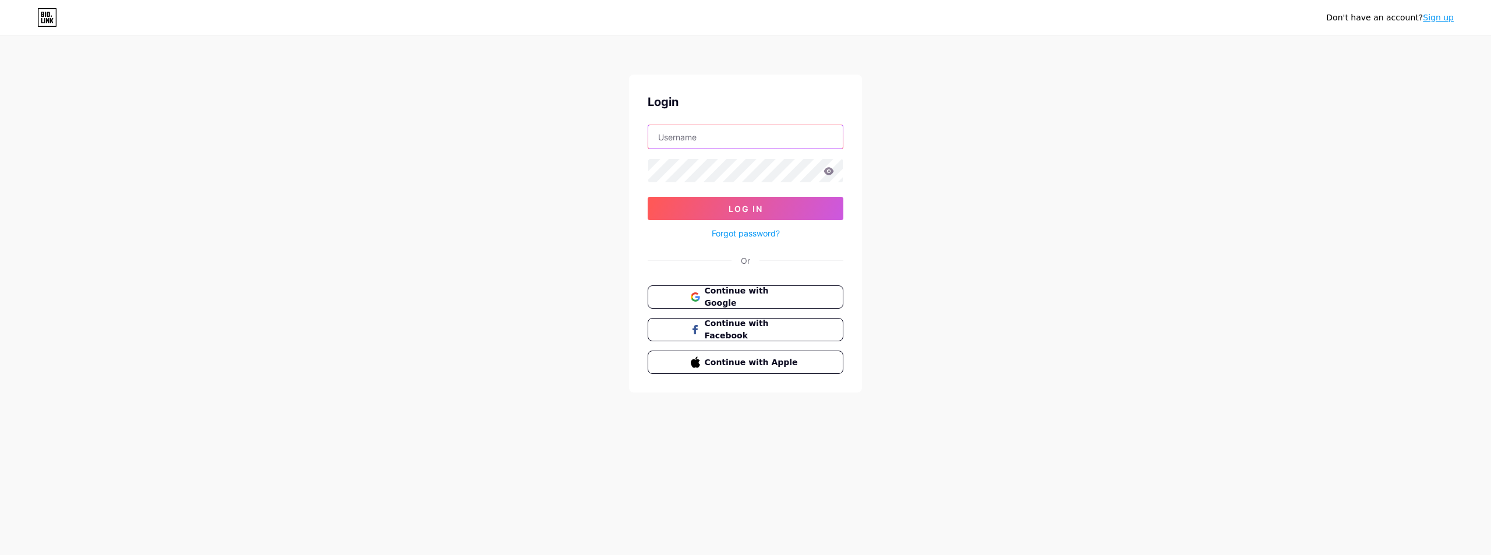
click at [713, 144] on input "text" at bounding box center [745, 136] width 195 height 23
type input "[DOMAIN_NAME][EMAIL_ADDRESS][DOMAIN_NAME]"
click at [729, 211] on span "Log In" at bounding box center [746, 209] width 34 height 10
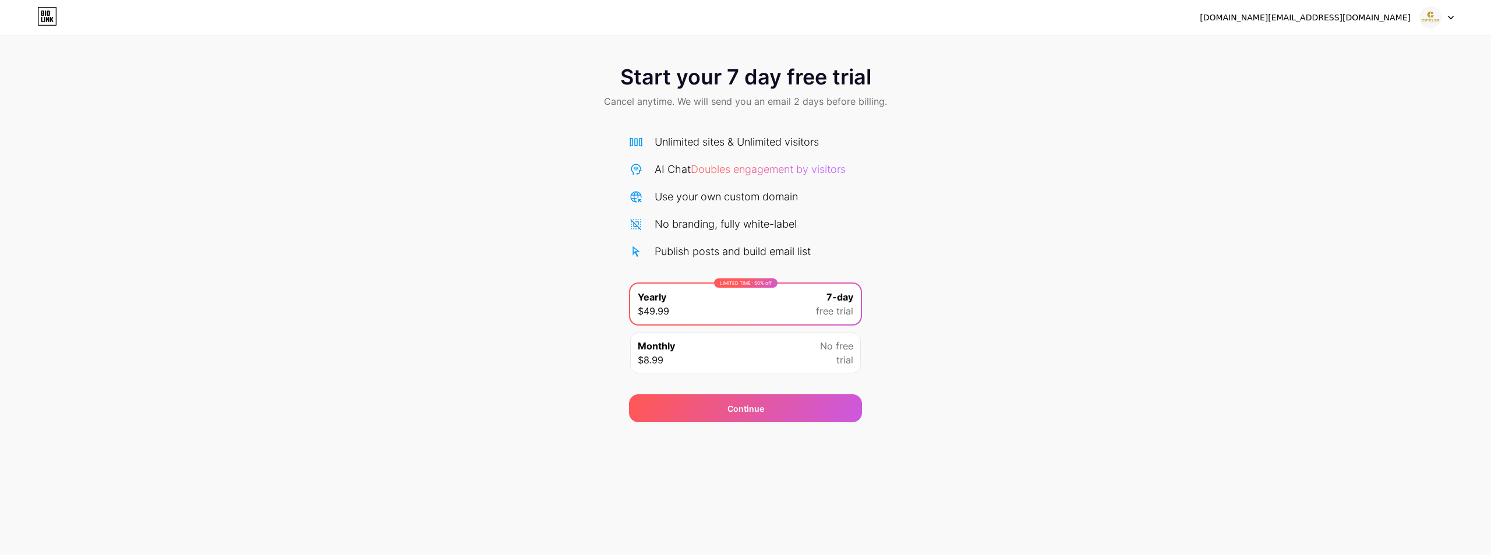
click at [1452, 18] on icon at bounding box center [1450, 17] width 5 height 3
click at [798, 346] on div "Monthly $8.99 No free trial" at bounding box center [745, 353] width 231 height 41
click at [1432, 13] on img at bounding box center [1430, 17] width 22 height 22
click at [1364, 50] on li "Logout" at bounding box center [1381, 47] width 144 height 31
